Goal: Task Accomplishment & Management: Manage account settings

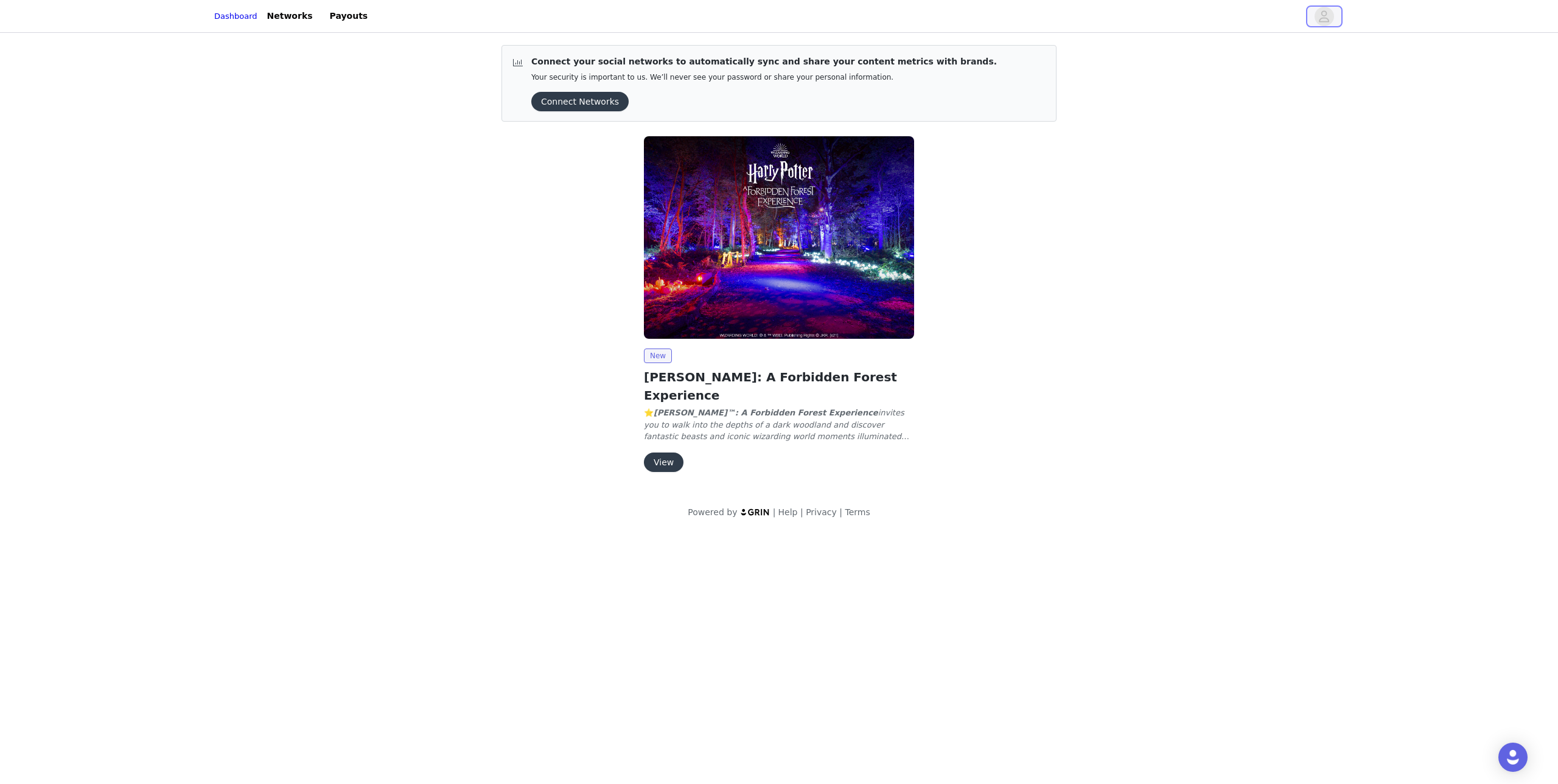
click at [1321, 17] on icon "avatar" at bounding box center [1324, 16] width 12 height 20
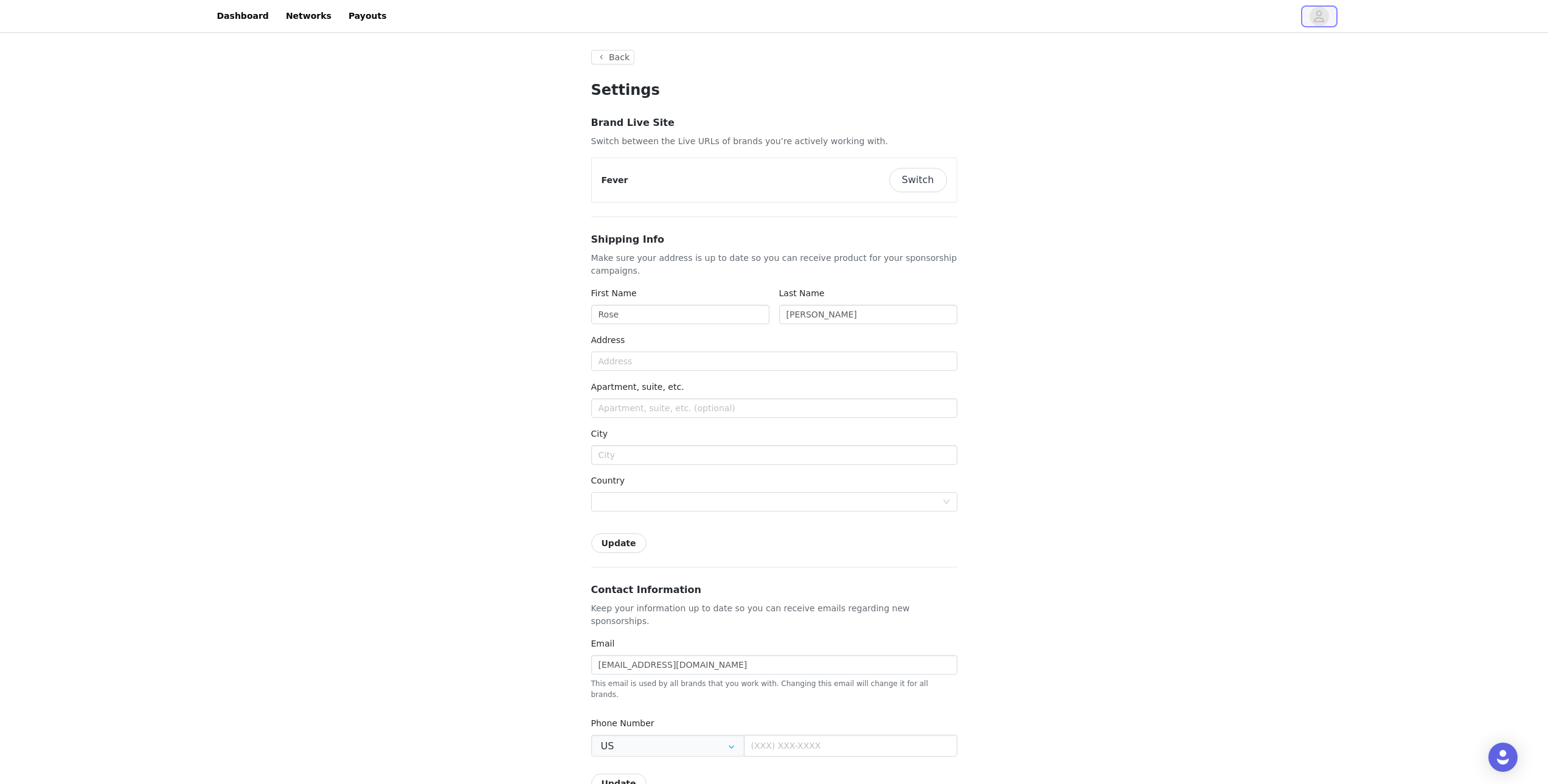
type input "+1 ([GEOGRAPHIC_DATA])"
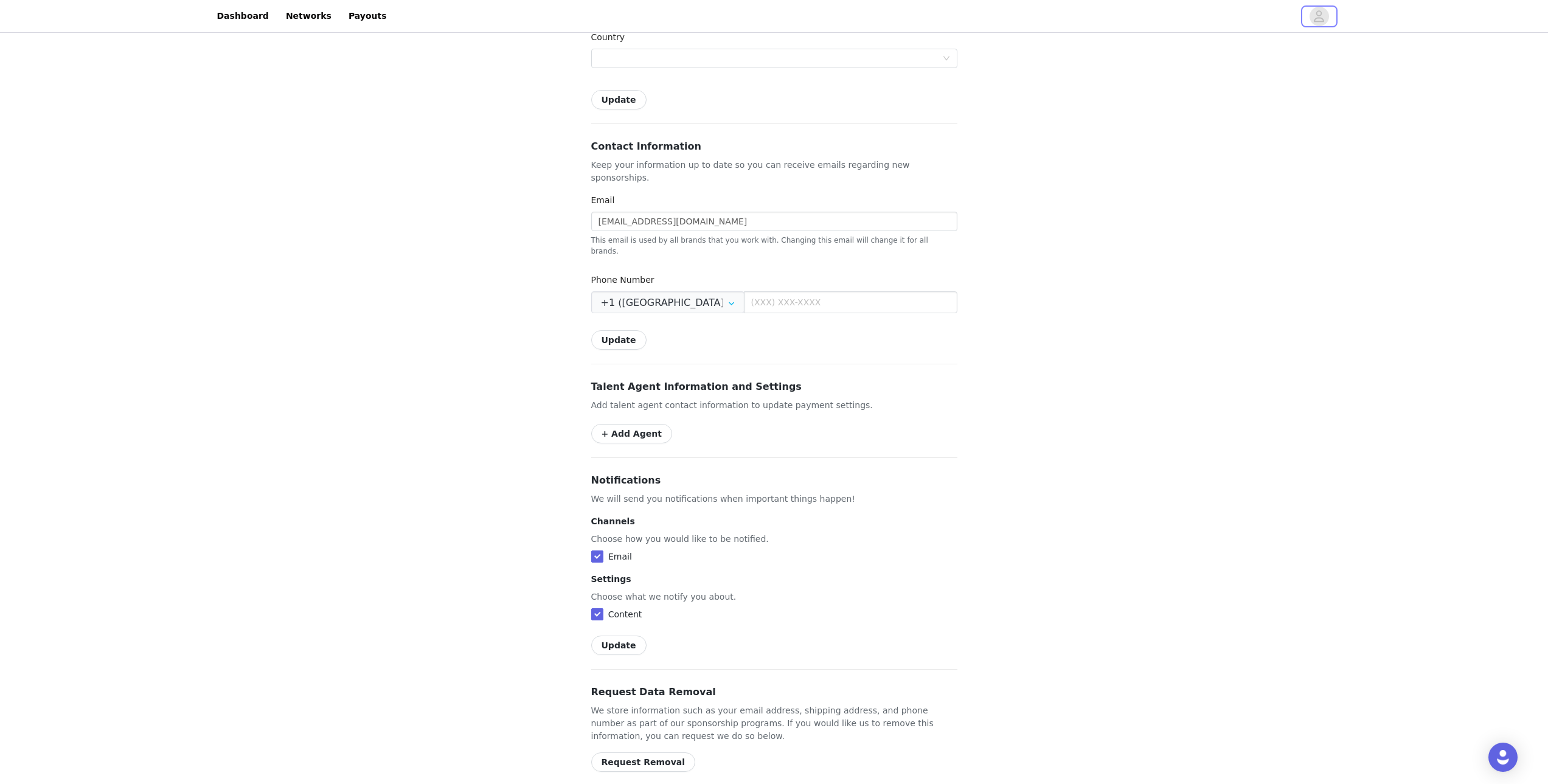
scroll to position [466, 0]
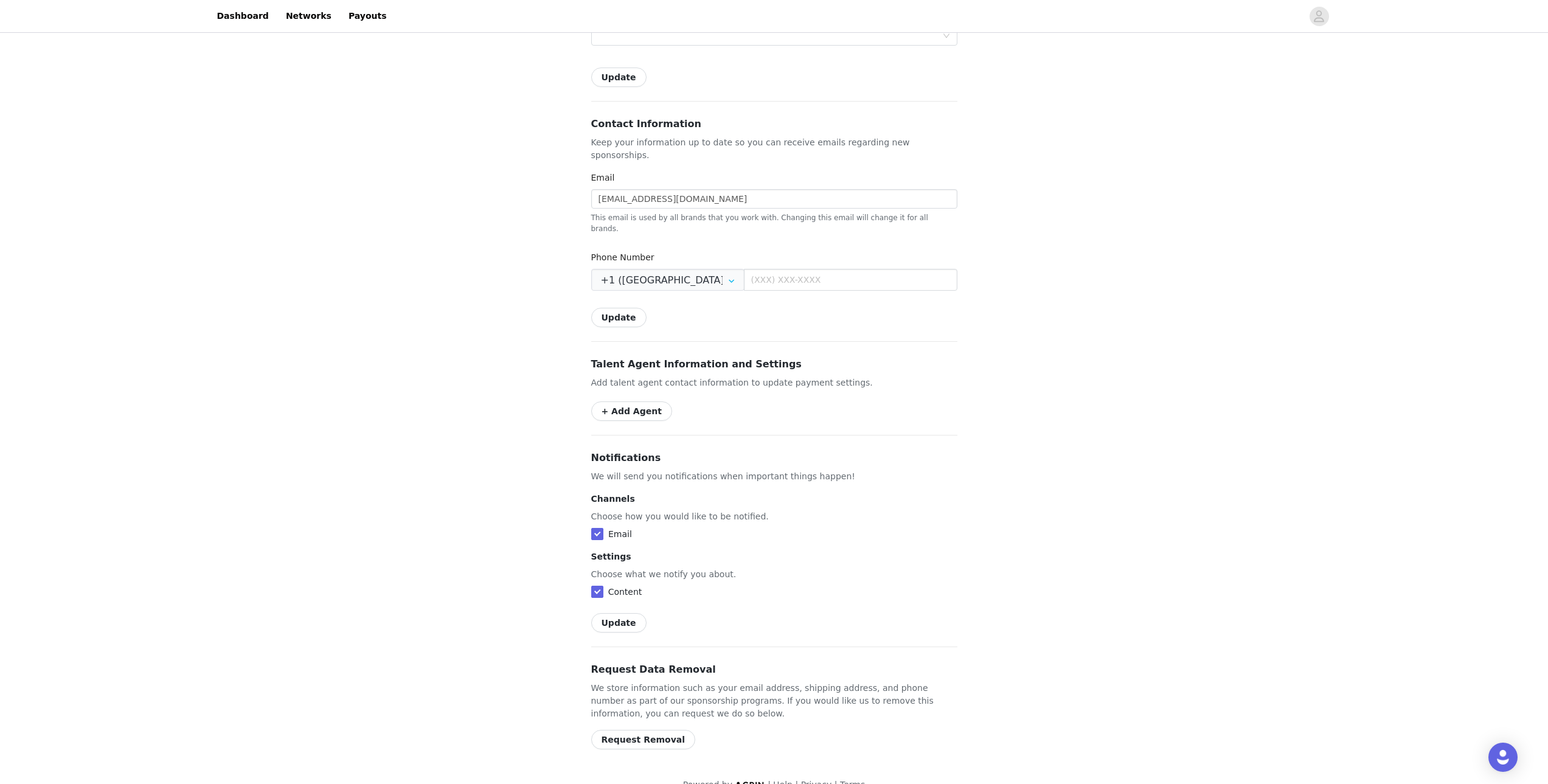
click at [638, 730] on button "Request Removal" at bounding box center [644, 740] width 105 height 20
click at [630, 730] on button "Confirm Request" at bounding box center [641, 740] width 101 height 20
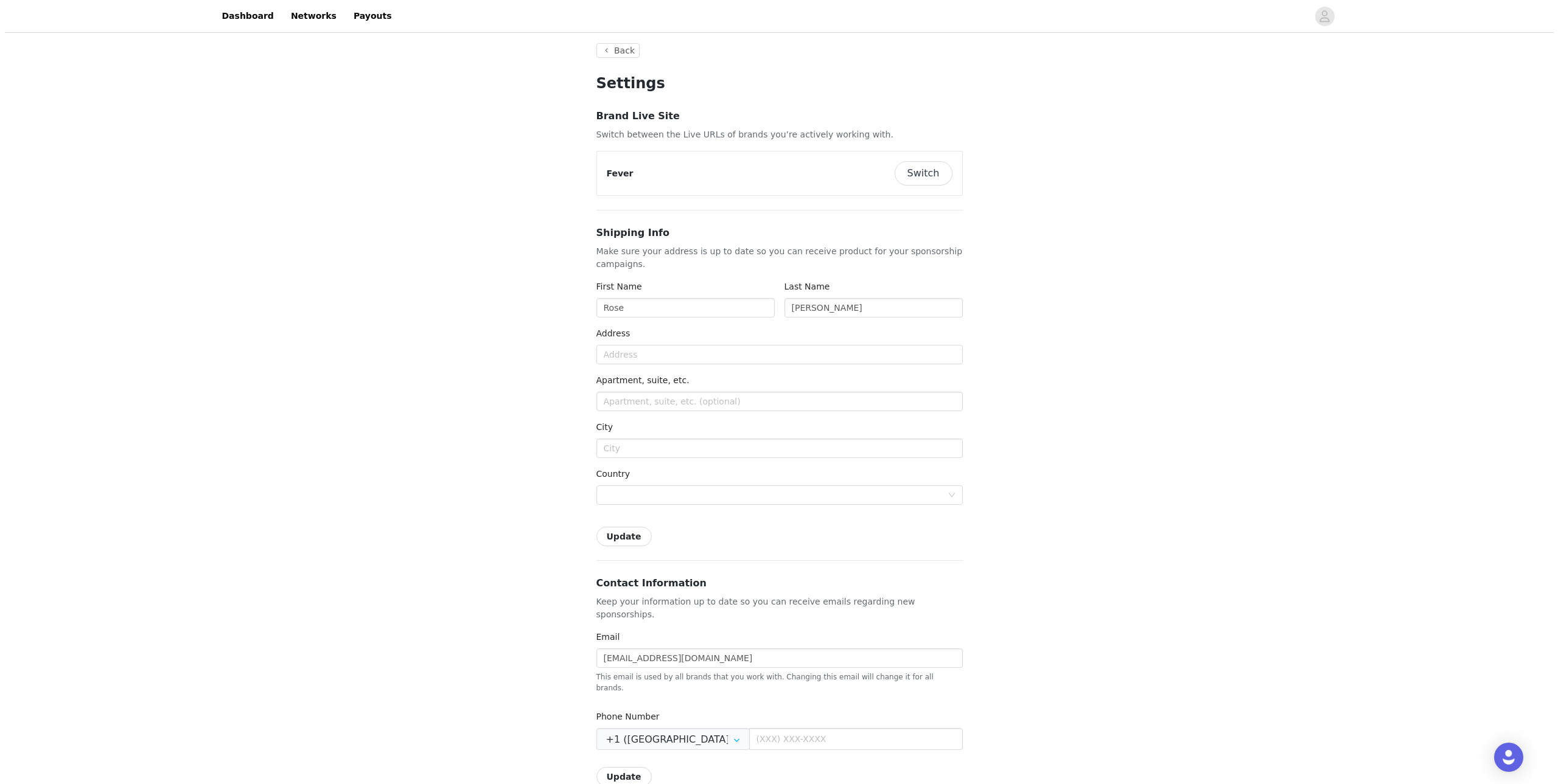
scroll to position [0, 0]
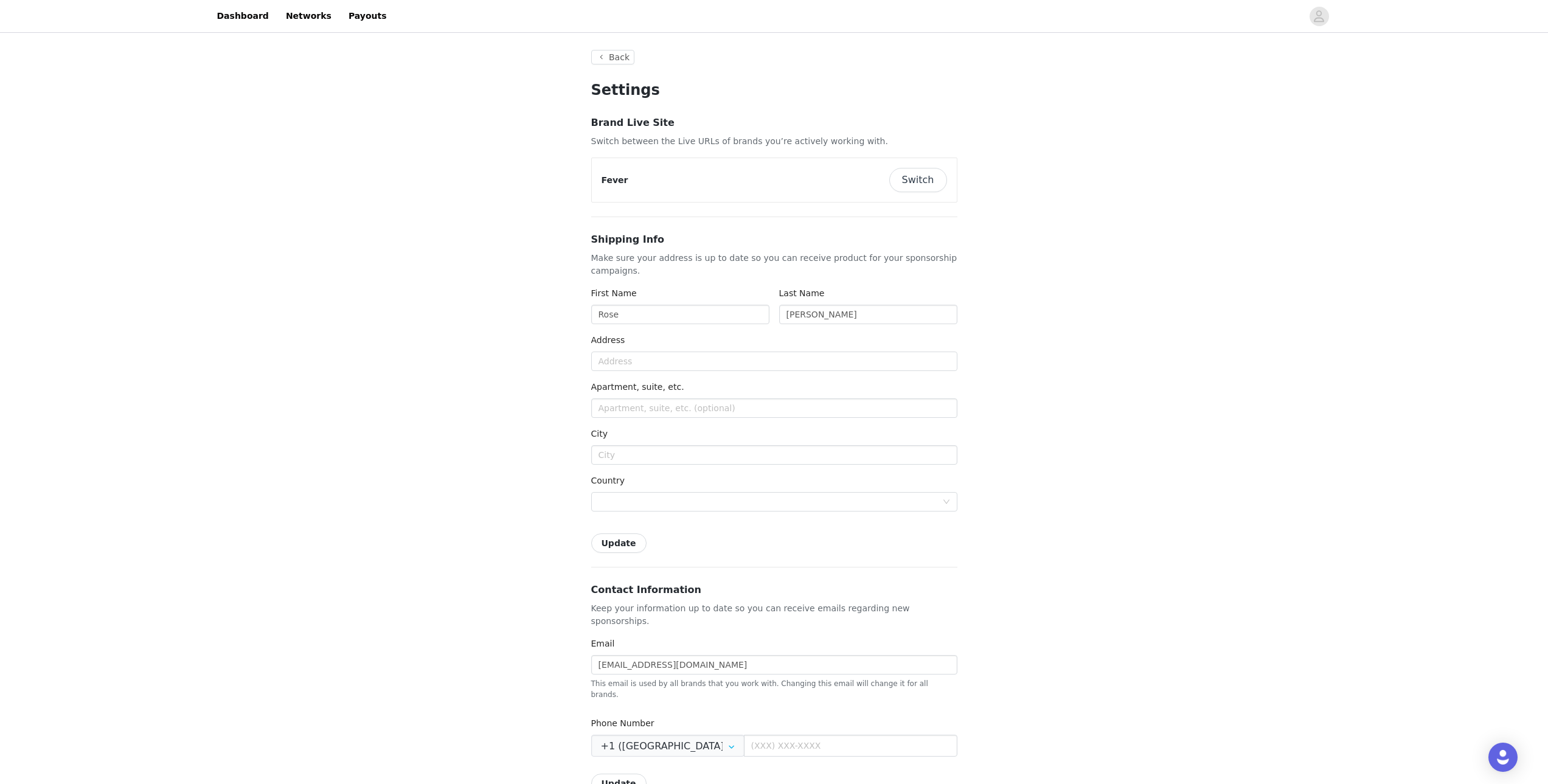
click at [939, 180] on button "Switch" at bounding box center [918, 179] width 58 height 24
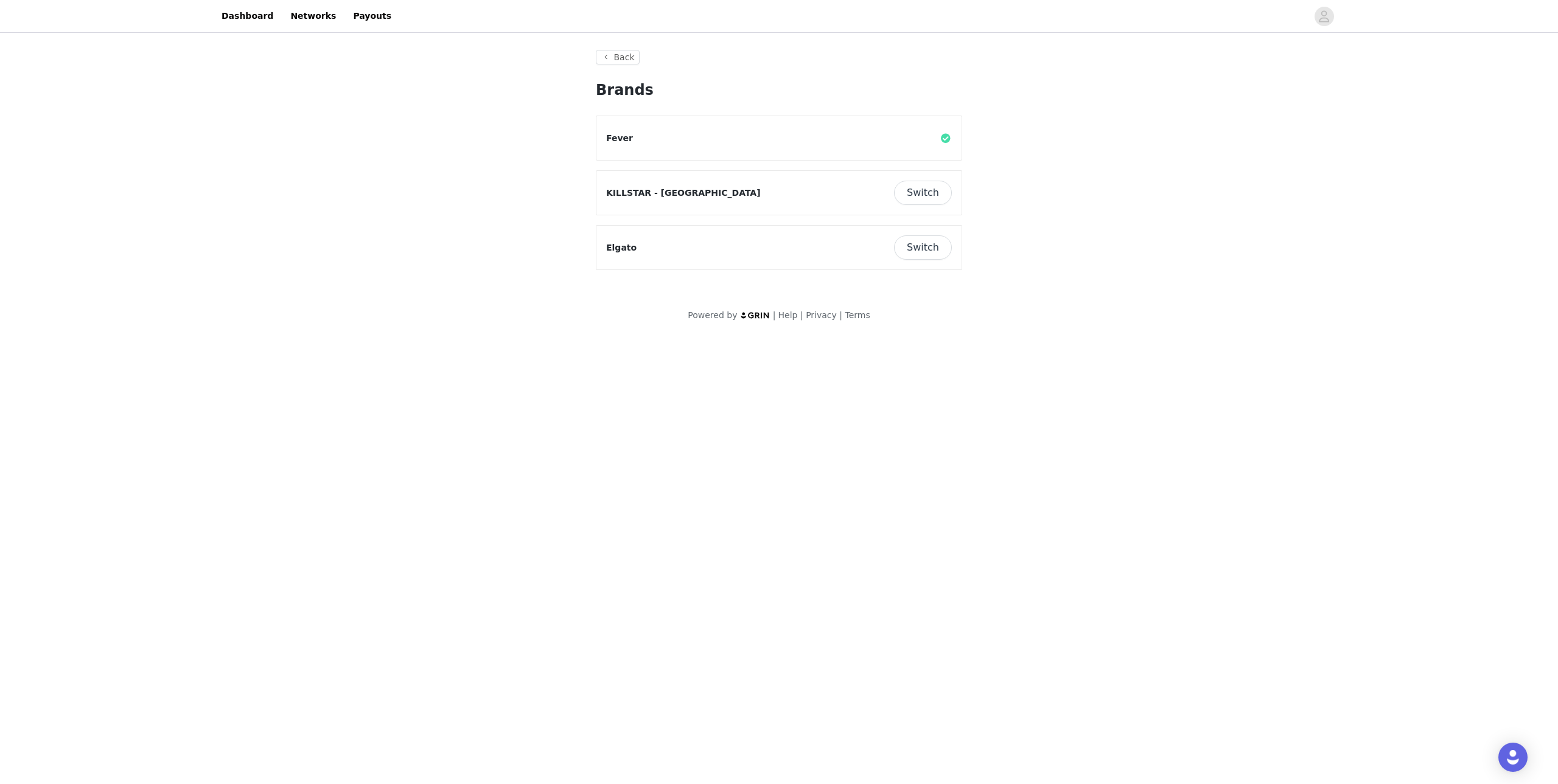
click at [938, 191] on button "Switch" at bounding box center [922, 192] width 58 height 24
